Goal: Navigation & Orientation: Find specific page/section

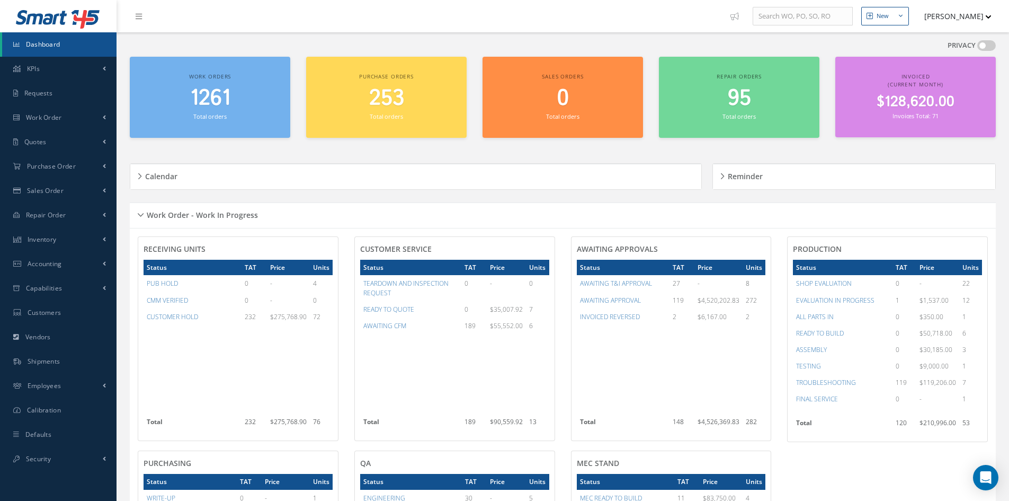
click at [139, 214] on div "Work Order - Work In Progress" at bounding box center [563, 215] width 866 height 16
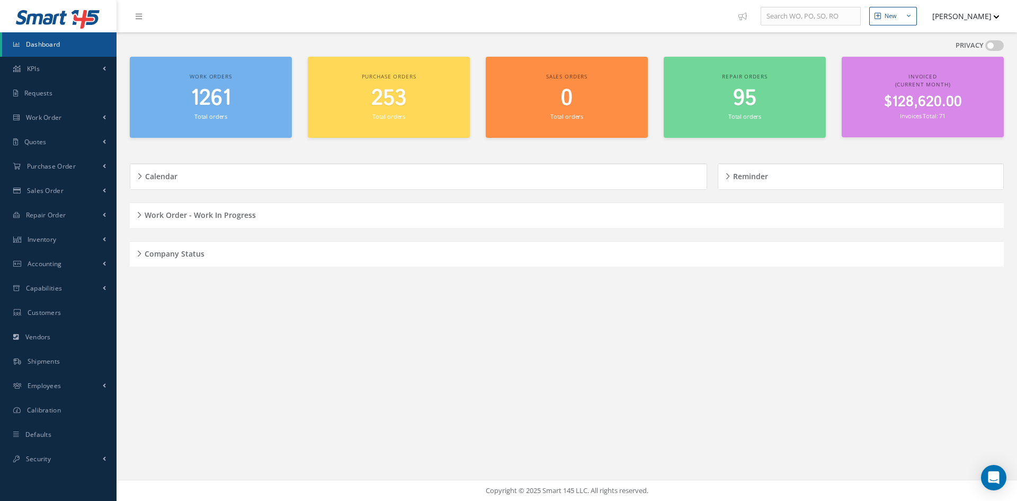
click at [143, 252] on h5 "Company Status" at bounding box center [172, 252] width 63 height 13
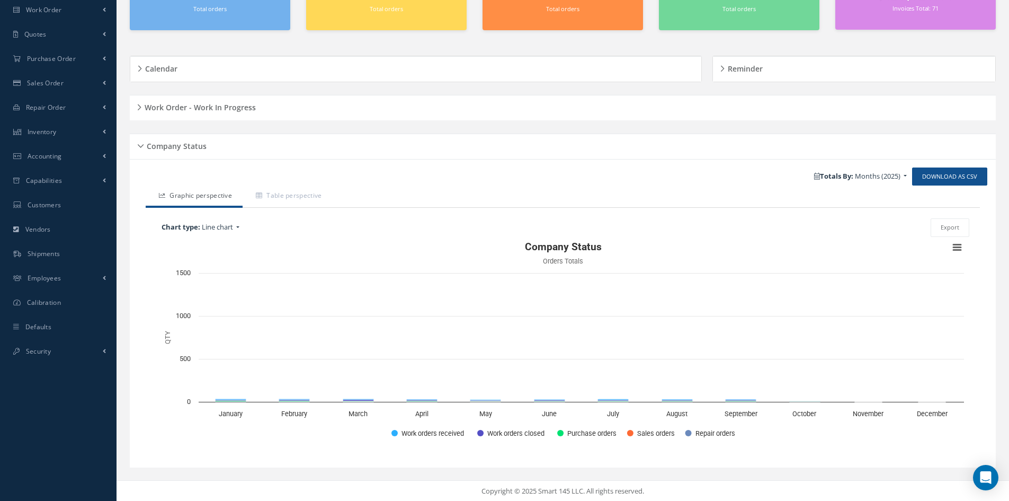
scroll to position [109, 0]
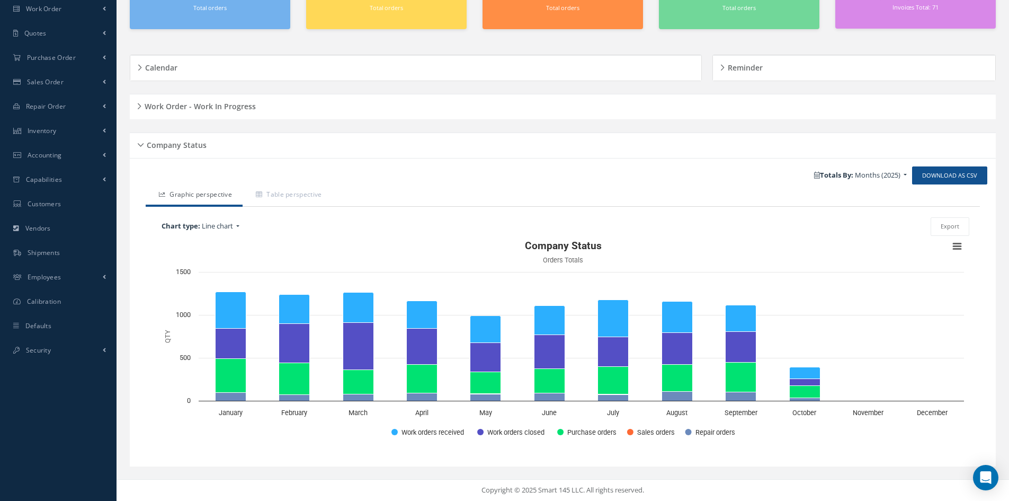
click at [141, 149] on div "Company Status" at bounding box center [563, 145] width 866 height 16
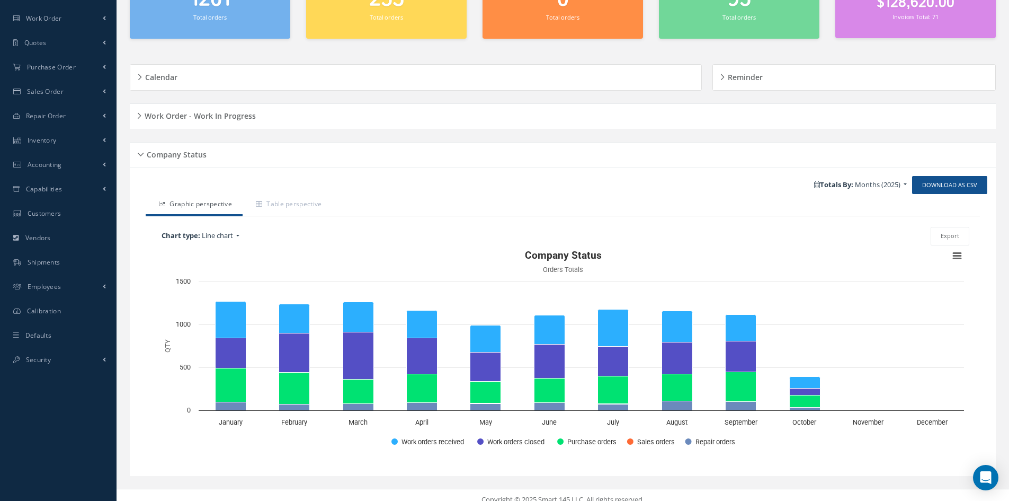
scroll to position [0, 0]
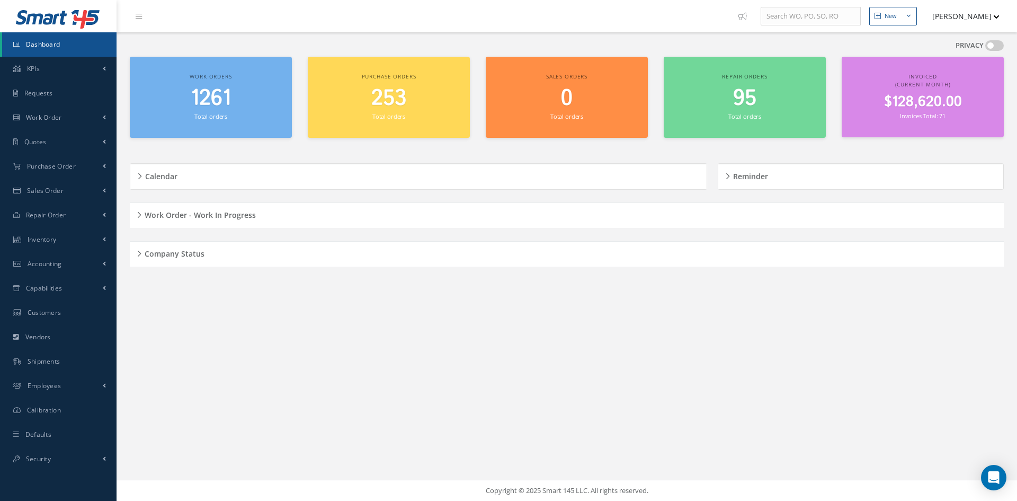
click at [141, 210] on h5 "Work Order - Work In Progress" at bounding box center [198, 213] width 114 height 13
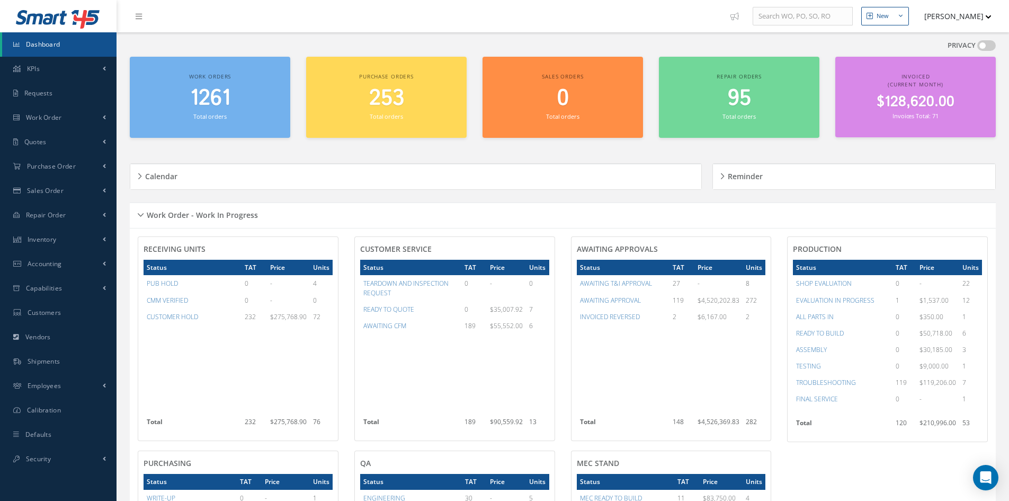
click at [143, 211] on div "Work Order - Work In Progress" at bounding box center [563, 215] width 866 height 16
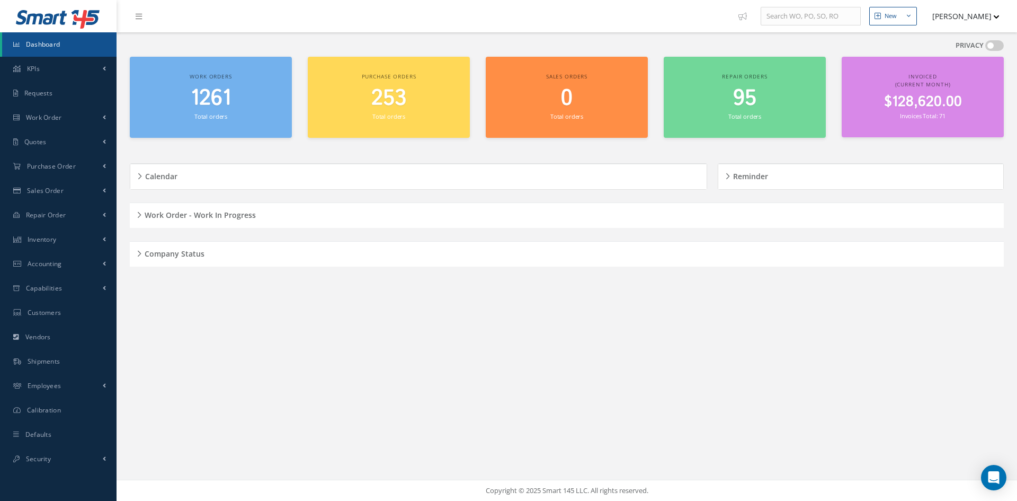
click at [322, 348] on div "New New Work Order New Purchase Order New Customer Quote New Sales Order New Re…" at bounding box center [567, 250] width 901 height 501
